Goal: Task Accomplishment & Management: Manage account settings

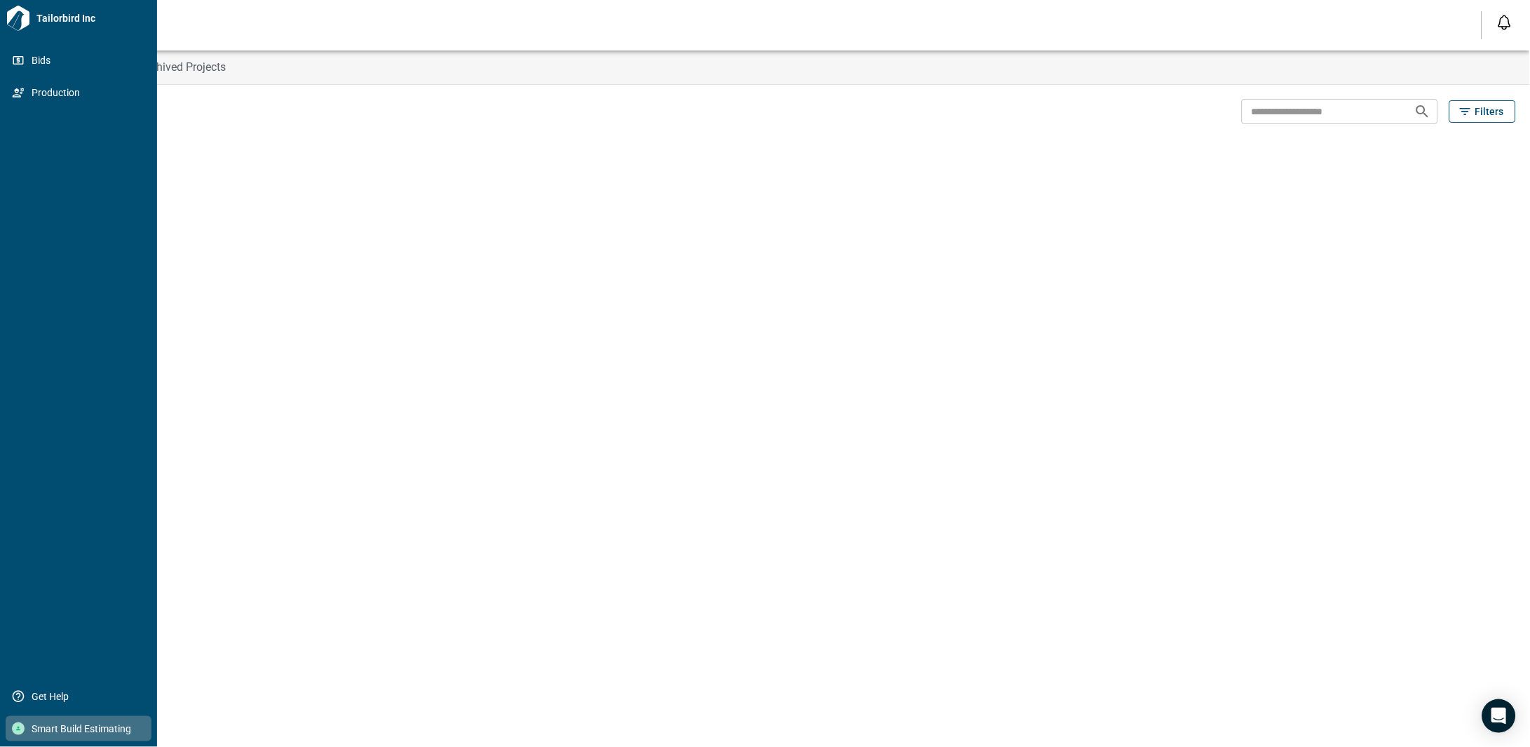
click at [15, 732] on div at bounding box center [18, 728] width 13 height 13
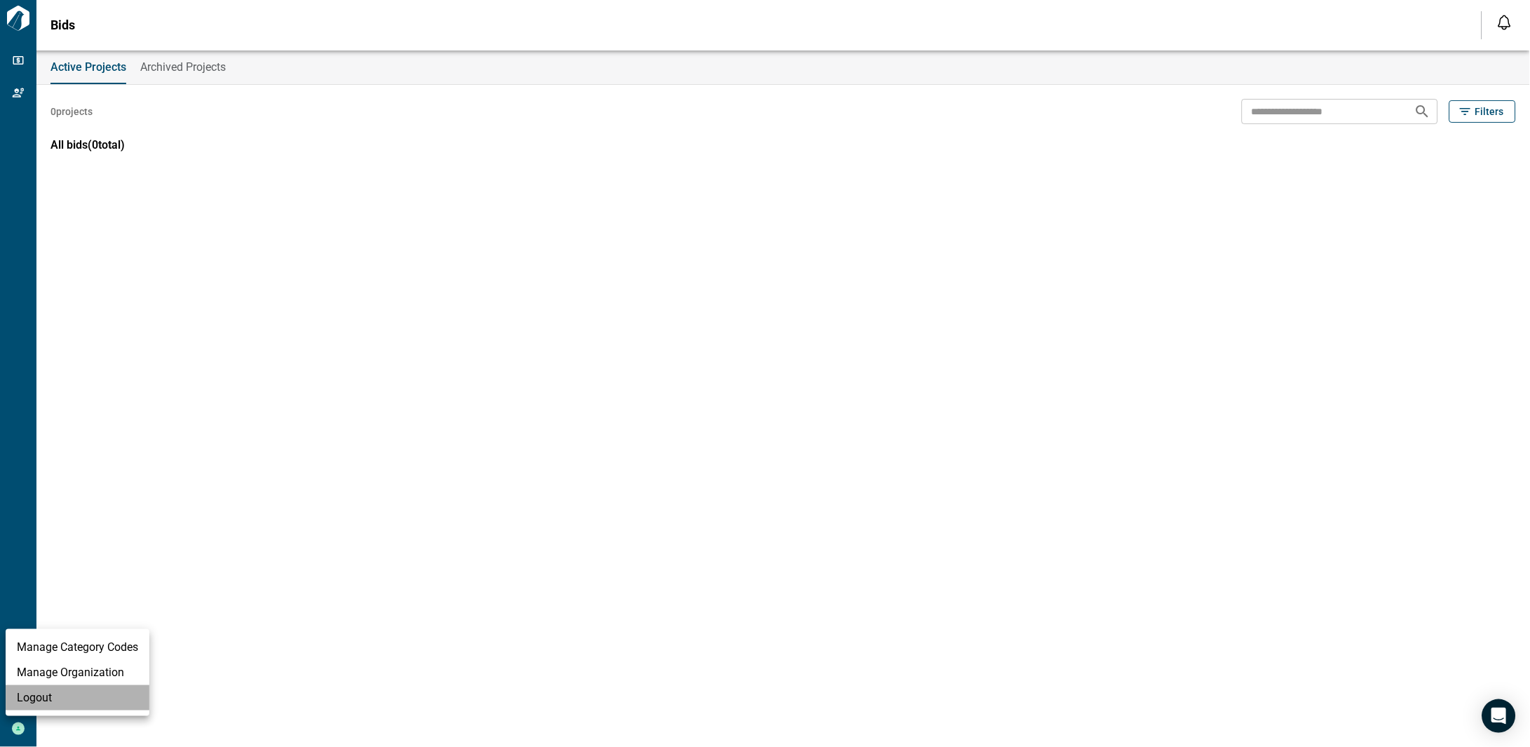
click at [48, 696] on li "Logout" at bounding box center [78, 697] width 144 height 25
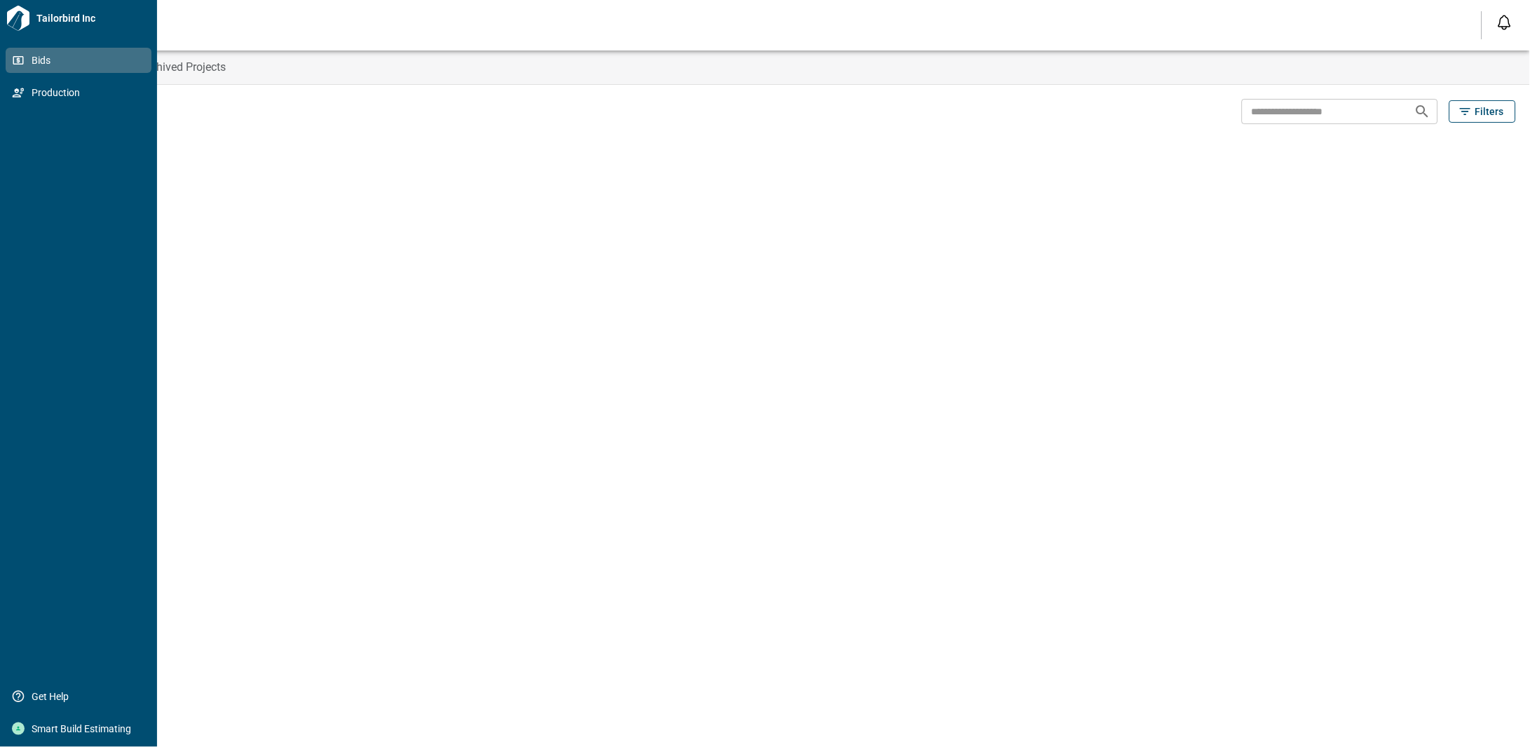
click at [25, 63] on span "Bids" at bounding box center [82, 60] width 114 height 14
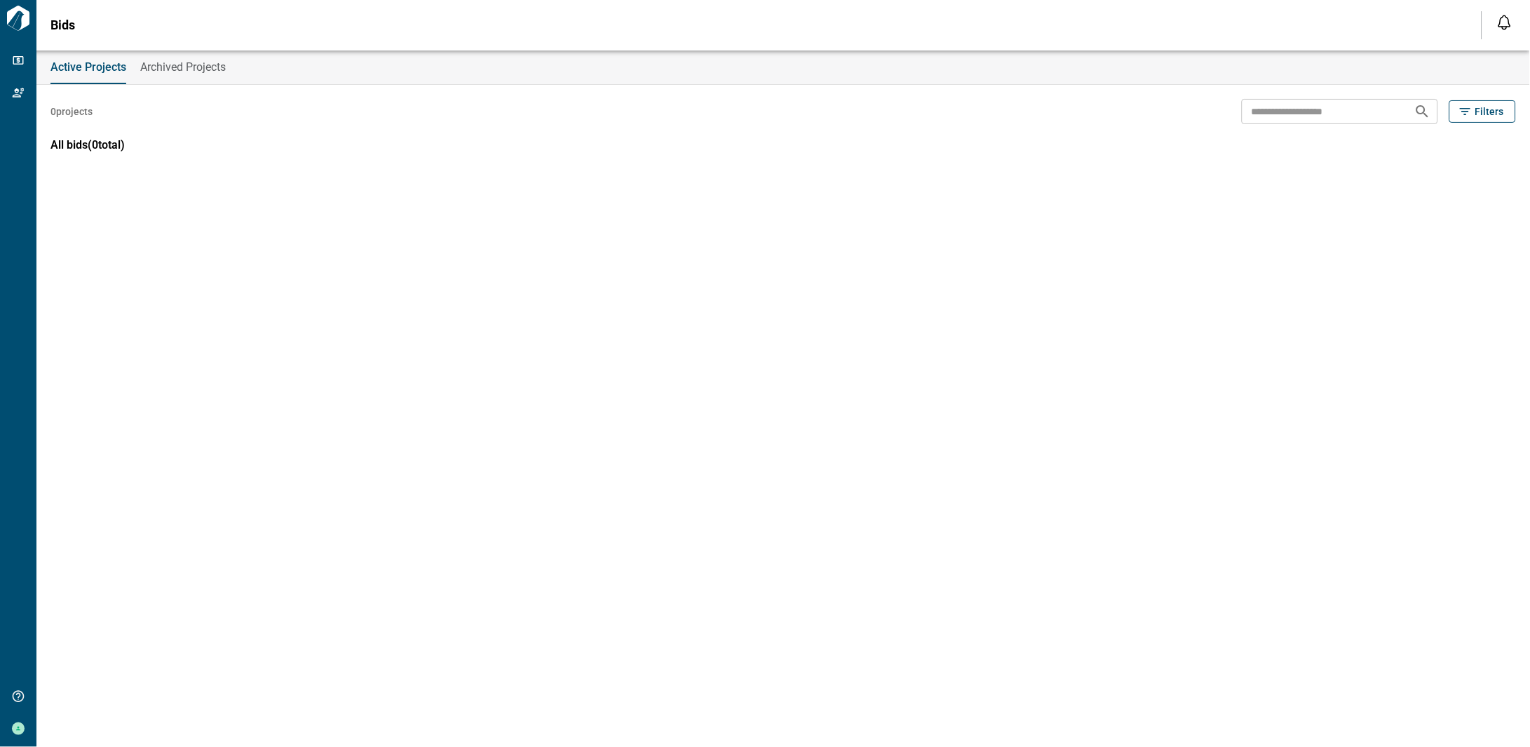
click at [166, 67] on span "Archived Projects" at bounding box center [183, 67] width 86 height 14
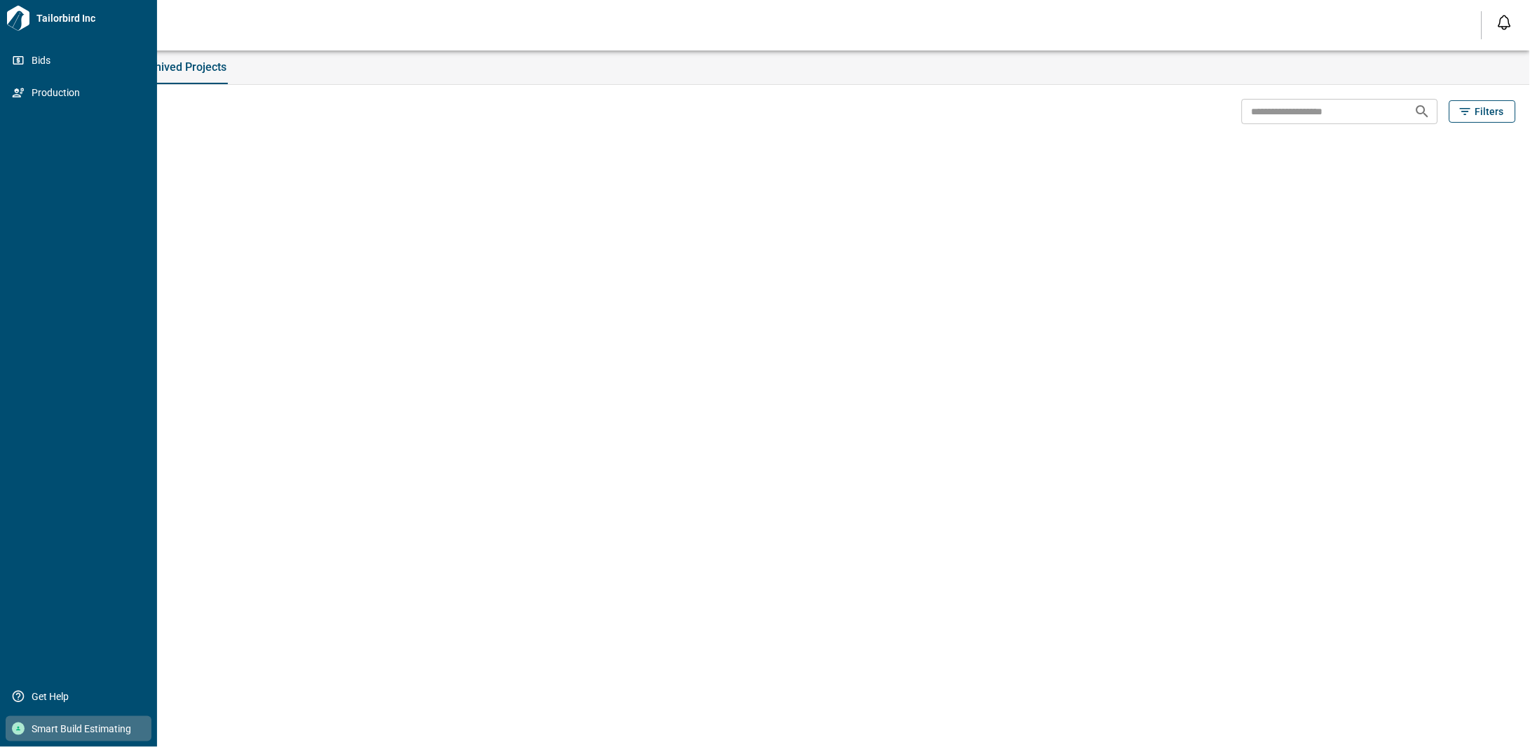
click at [19, 730] on icon at bounding box center [18, 729] width 4 height 4
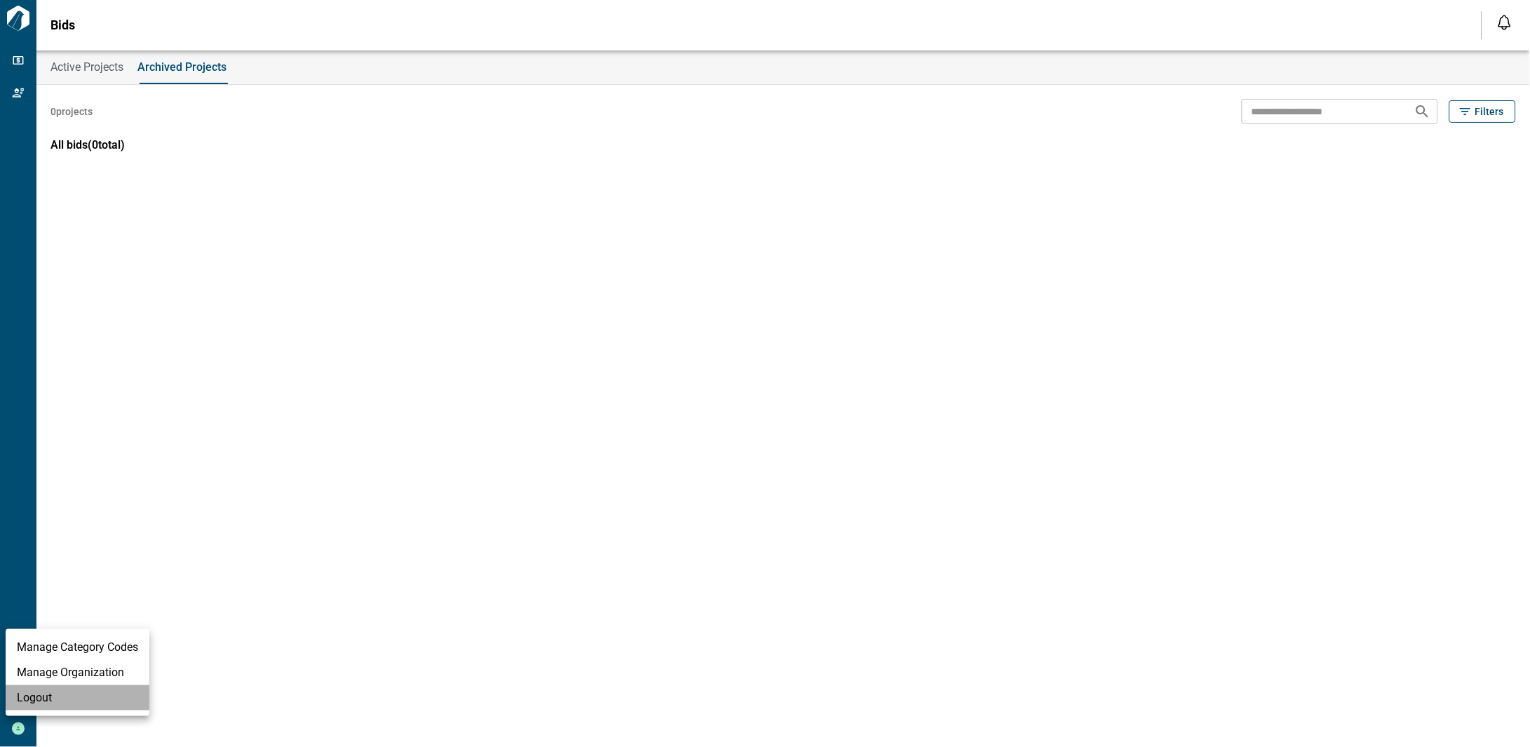
click at [66, 693] on li "Logout" at bounding box center [78, 697] width 144 height 25
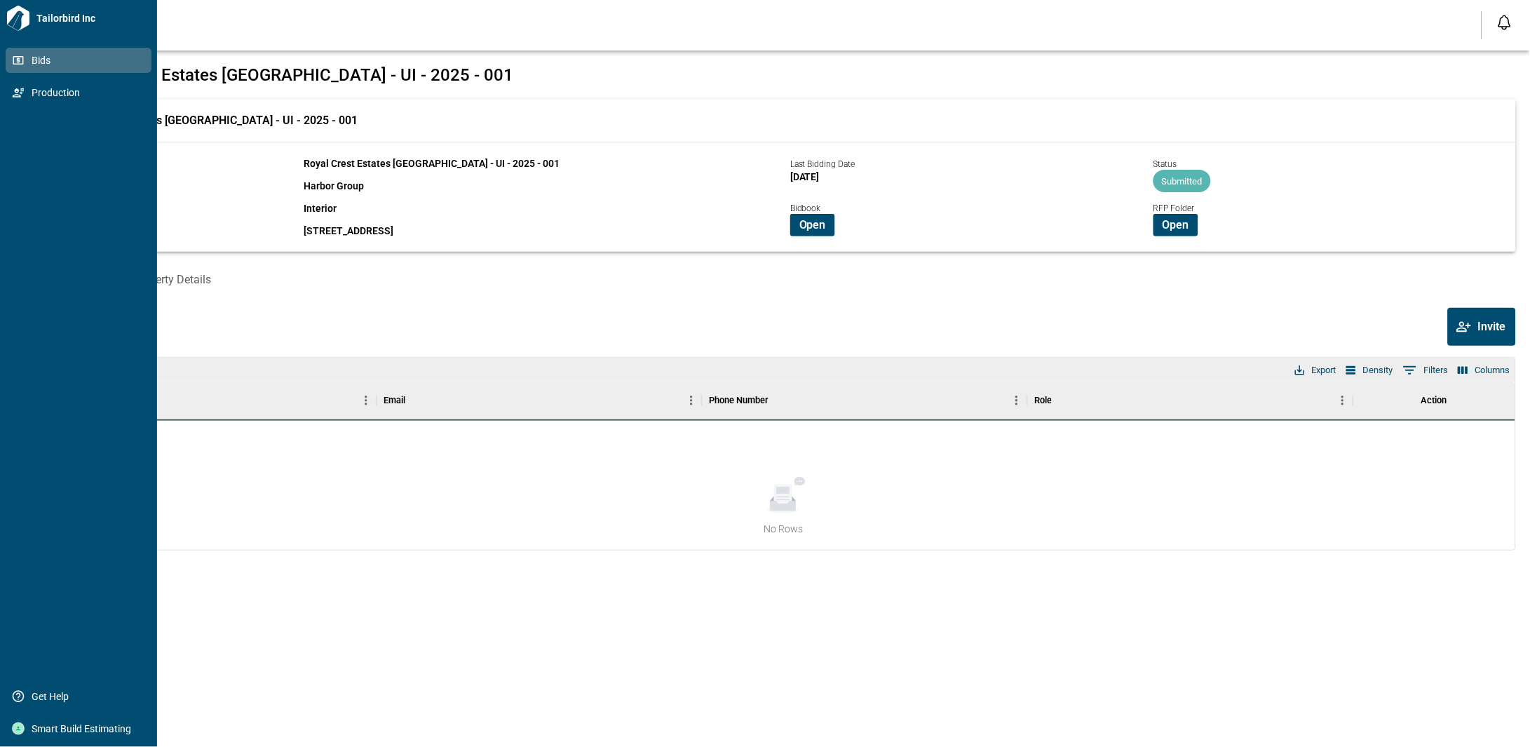
click at [39, 55] on span "Bids" at bounding box center [82, 60] width 114 height 14
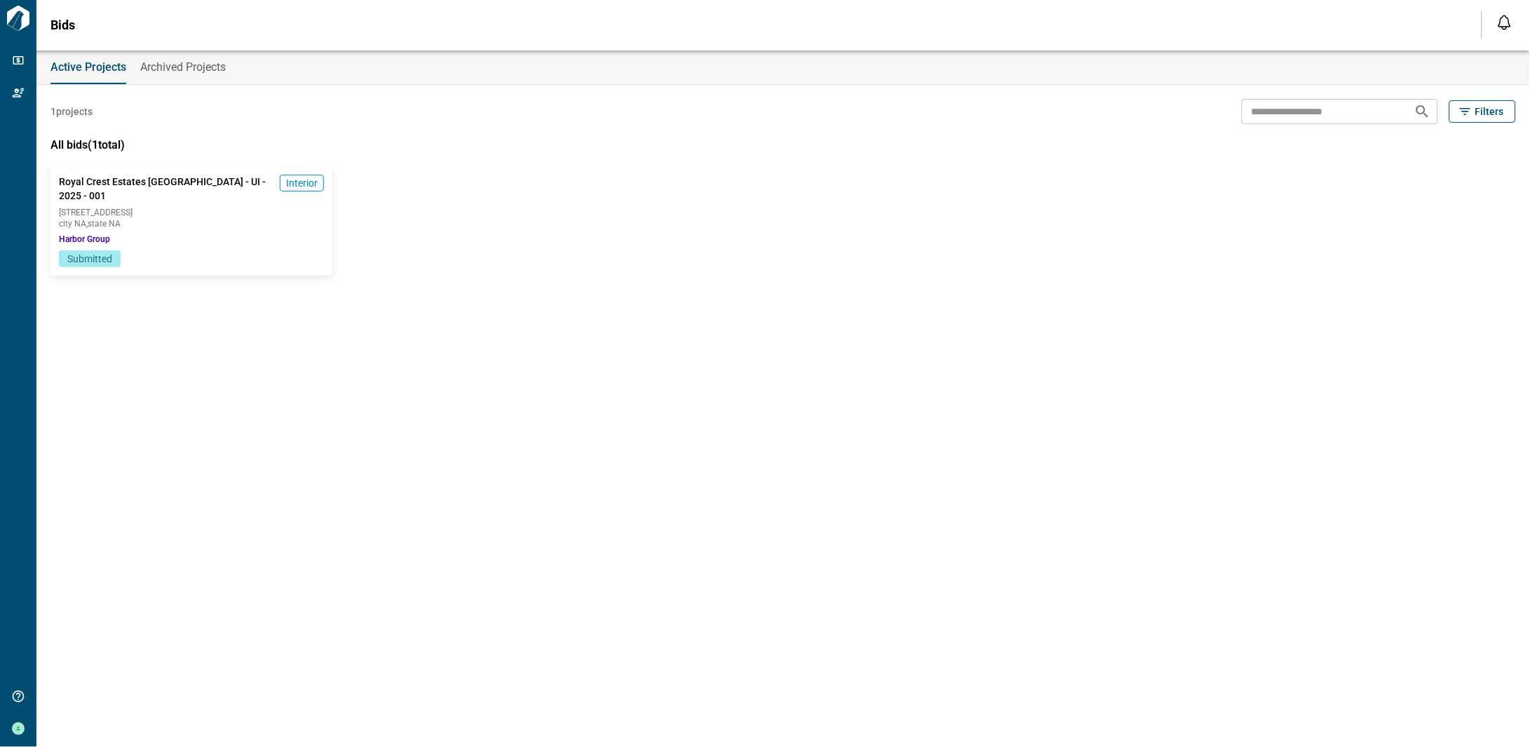
click at [156, 69] on span "Archived Projects" at bounding box center [183, 67] width 86 height 14
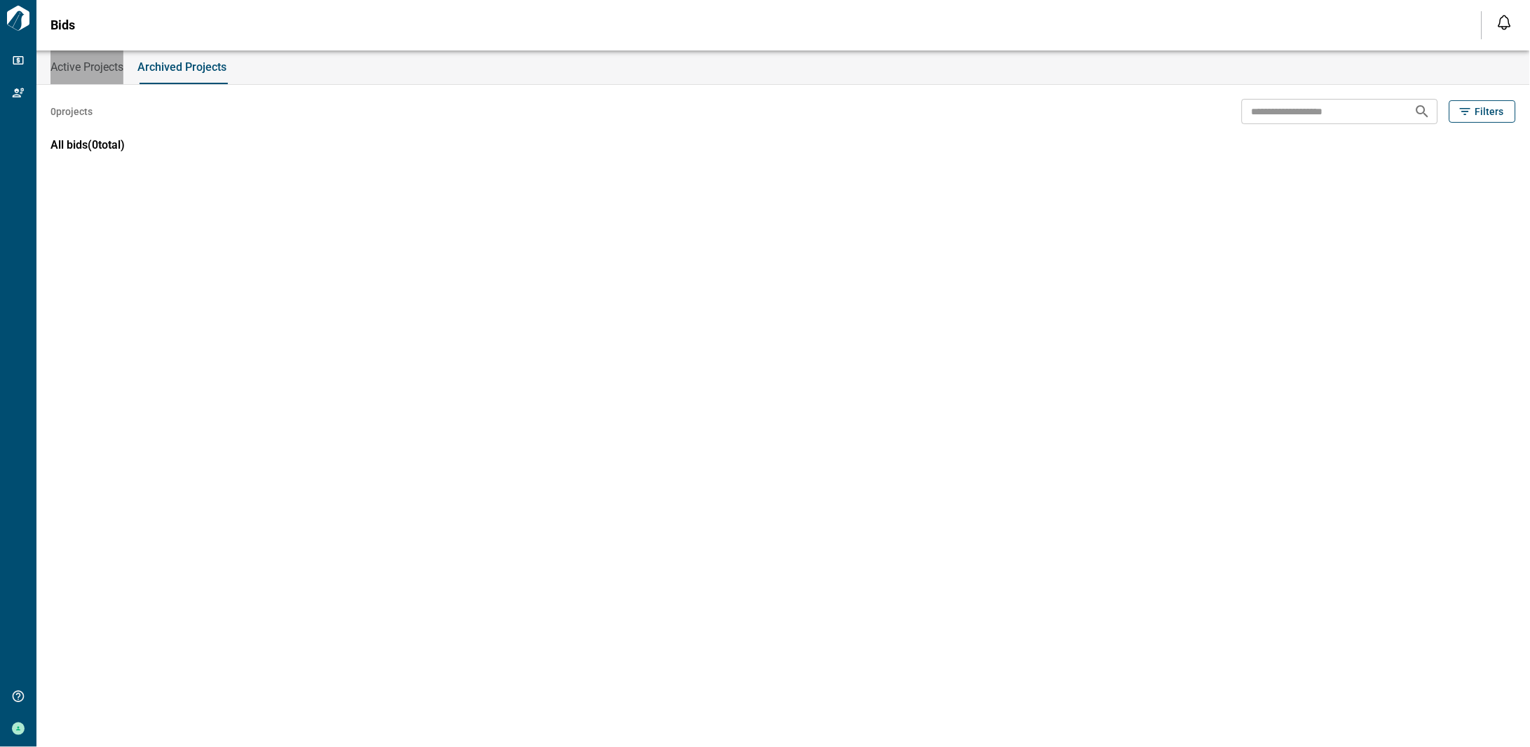
click at [102, 65] on span "Active Projects" at bounding box center [87, 67] width 73 height 14
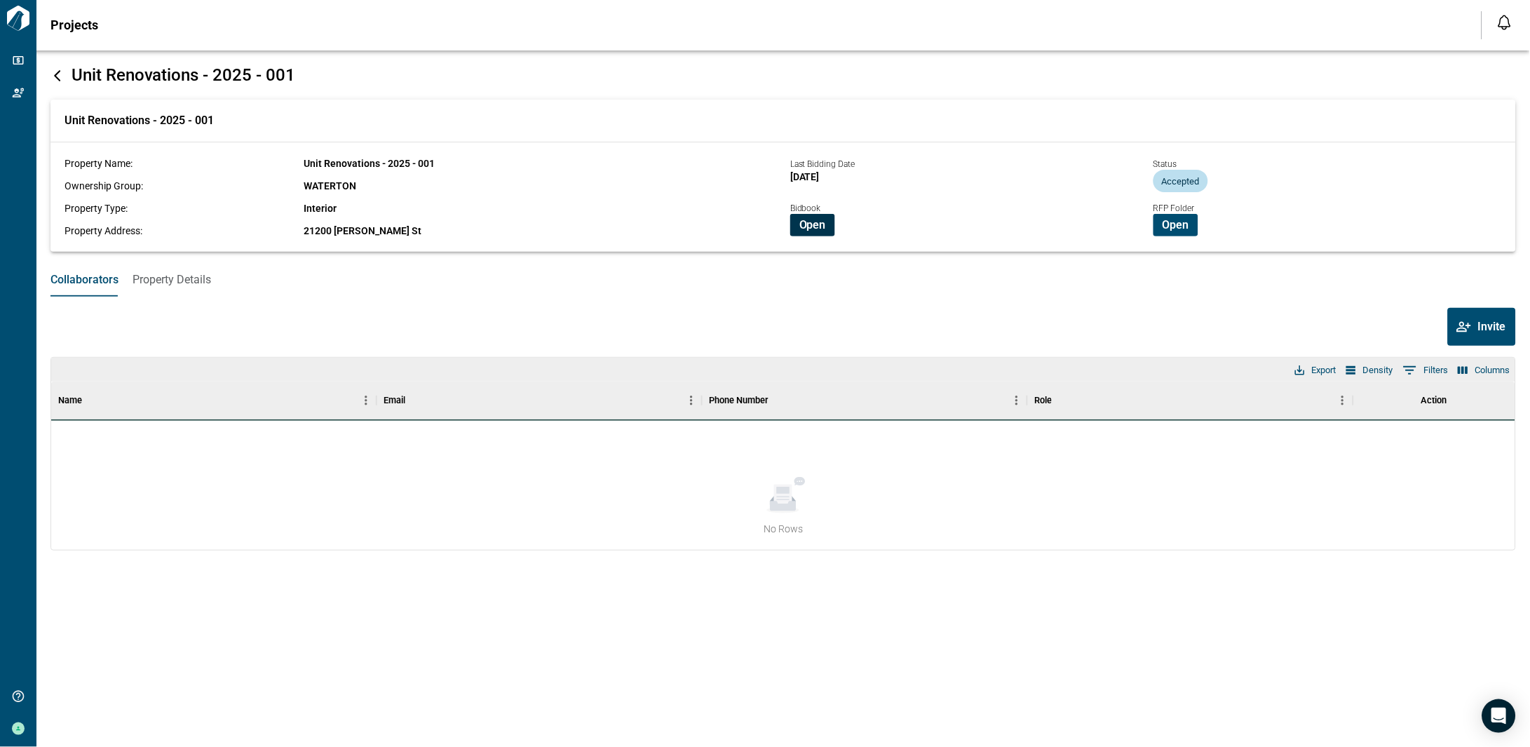
click at [809, 223] on span "Open" at bounding box center [813, 225] width 27 height 14
click at [54, 77] on icon at bounding box center [58, 76] width 14 height 14
click at [55, 75] on icon at bounding box center [57, 75] width 6 height 11
